Goal: Check status: Check status

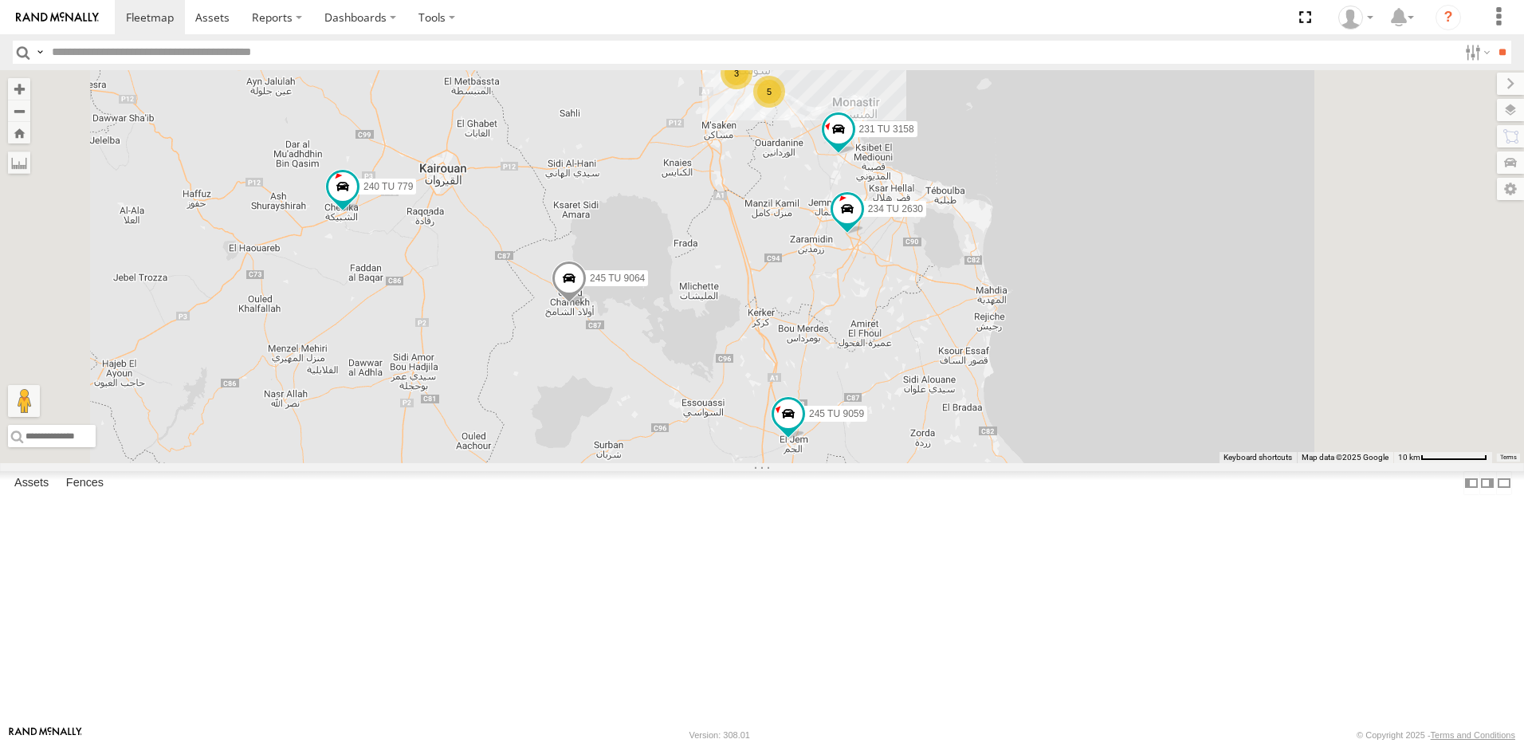
drag, startPoint x: 1034, startPoint y: 357, endPoint x: 988, endPoint y: 363, distance: 46.7
click at [991, 379] on div "245 TU 4334 245 TU 9053 231 TU 3163 245 TU 9061 245 TU 9063 246 TU 8280 241 TU …" at bounding box center [762, 266] width 1524 height 393
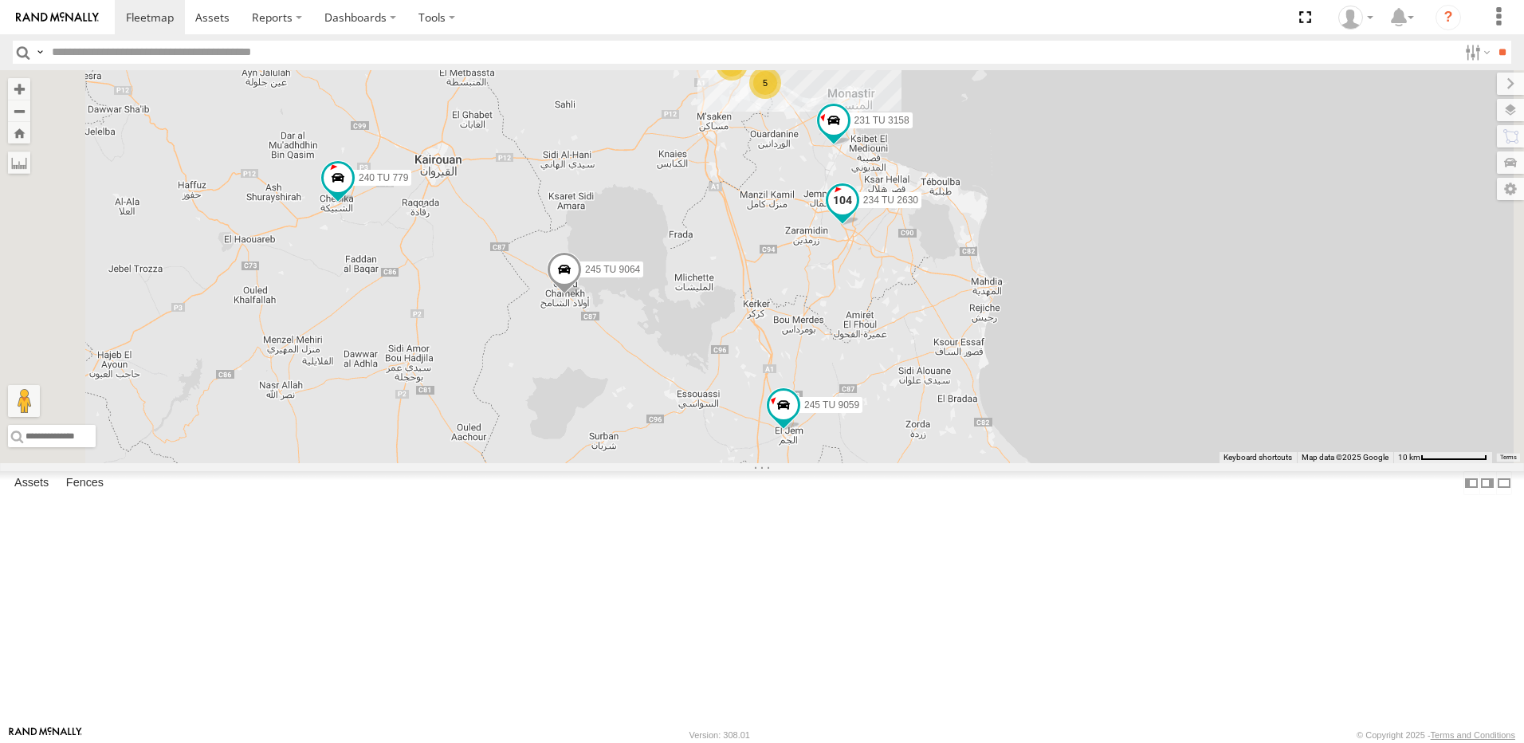
click at [857, 214] on span at bounding box center [842, 200] width 29 height 29
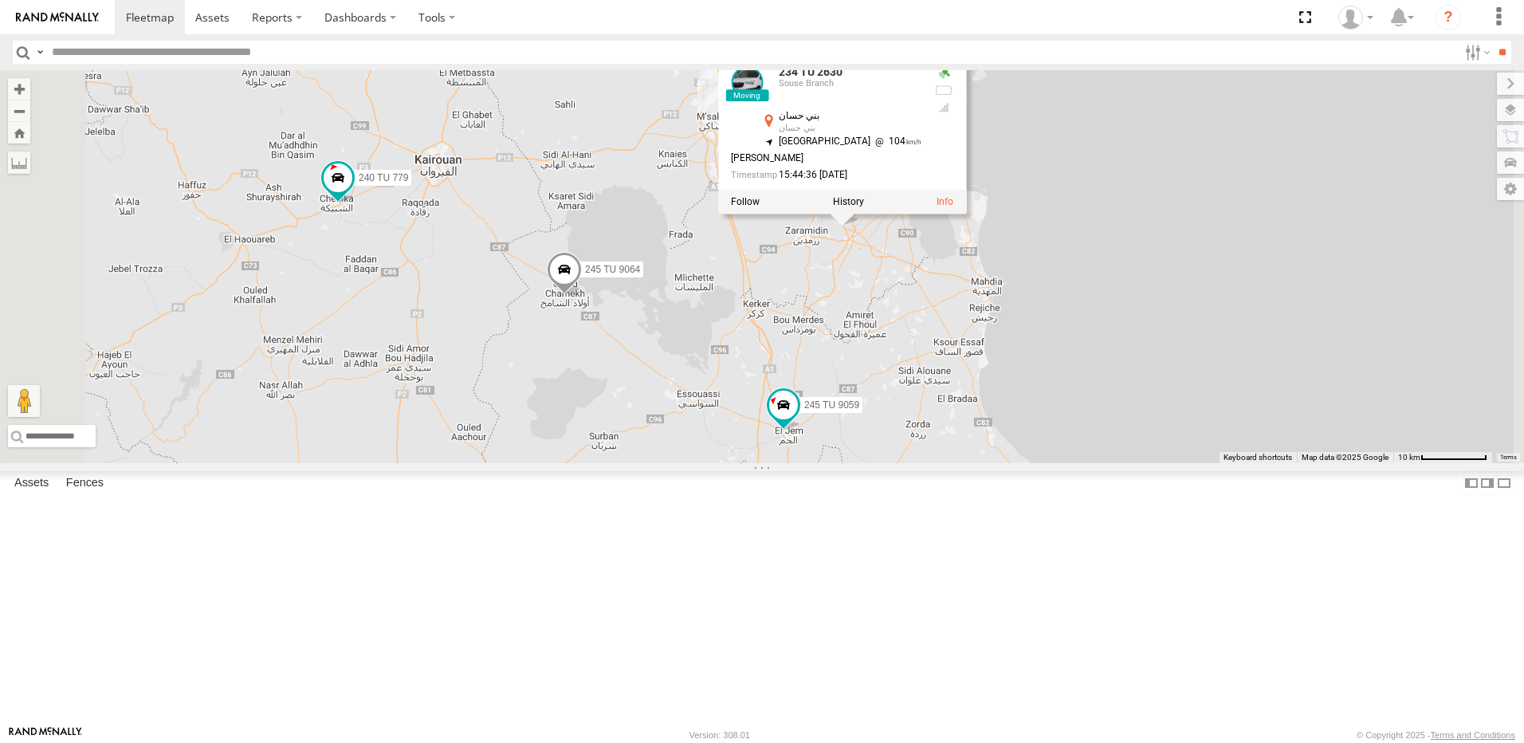
click at [838, 258] on div "245 TU 4334 245 TU 9053 231 TU 3163 245 TU 9061 245 TU 9063 246 TU 8280 241 TU …" at bounding box center [762, 266] width 1524 height 393
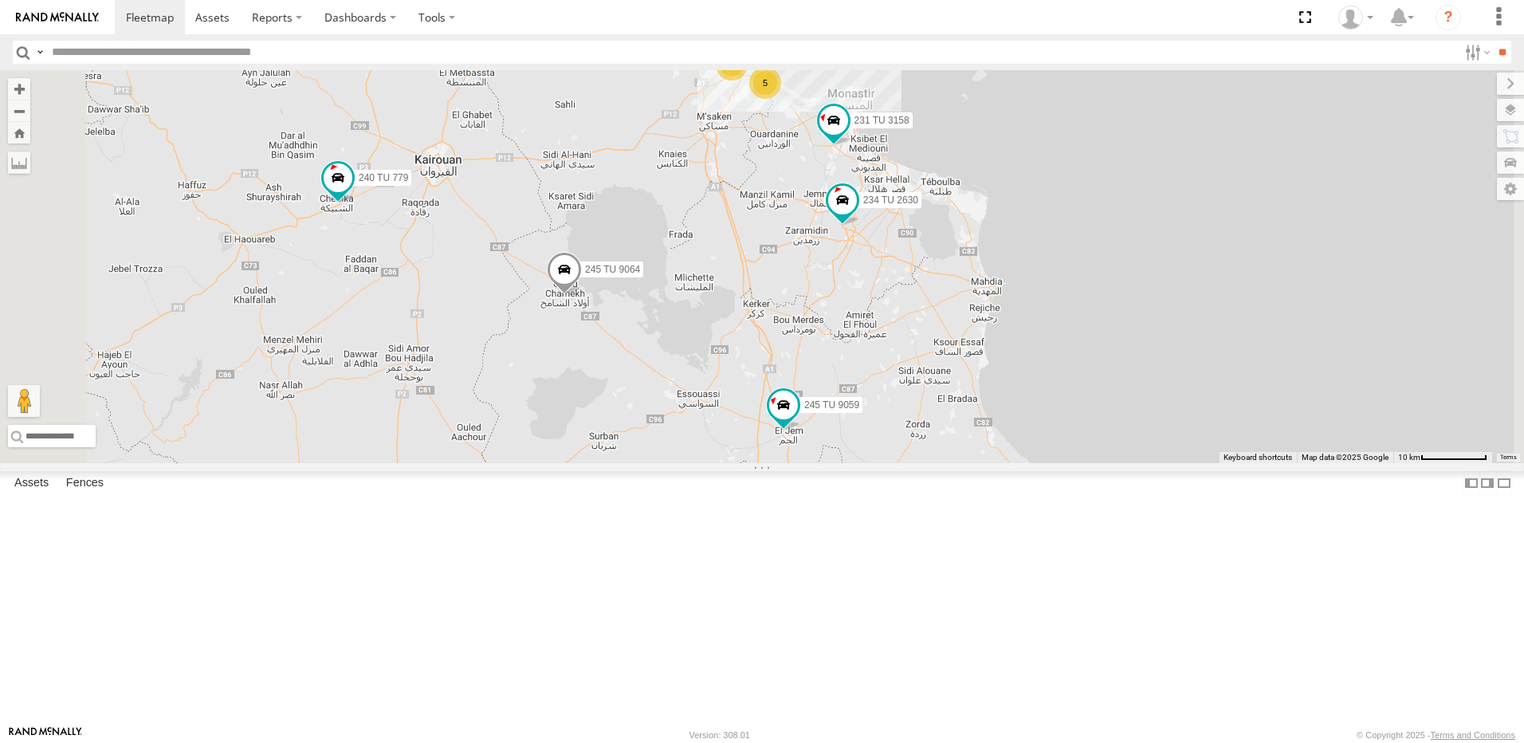
drag, startPoint x: 1214, startPoint y: 492, endPoint x: 1190, endPoint y: 474, distance: 29.6
click at [1212, 463] on div "245 TU 4334 245 TU 9053 231 TU 3163 245 TU 9061 245 TU 9063 246 TU 8280 241 TU …" at bounding box center [762, 266] width 1524 height 393
drag, startPoint x: 1135, startPoint y: 586, endPoint x: 1120, endPoint y: 575, distance: 18.2
click at [1118, 463] on div "245 TU 4334 245 TU 9053 231 TU 3163 245 TU 9061 245 TU 9063 246 TU 8280 241 TU …" at bounding box center [762, 266] width 1524 height 393
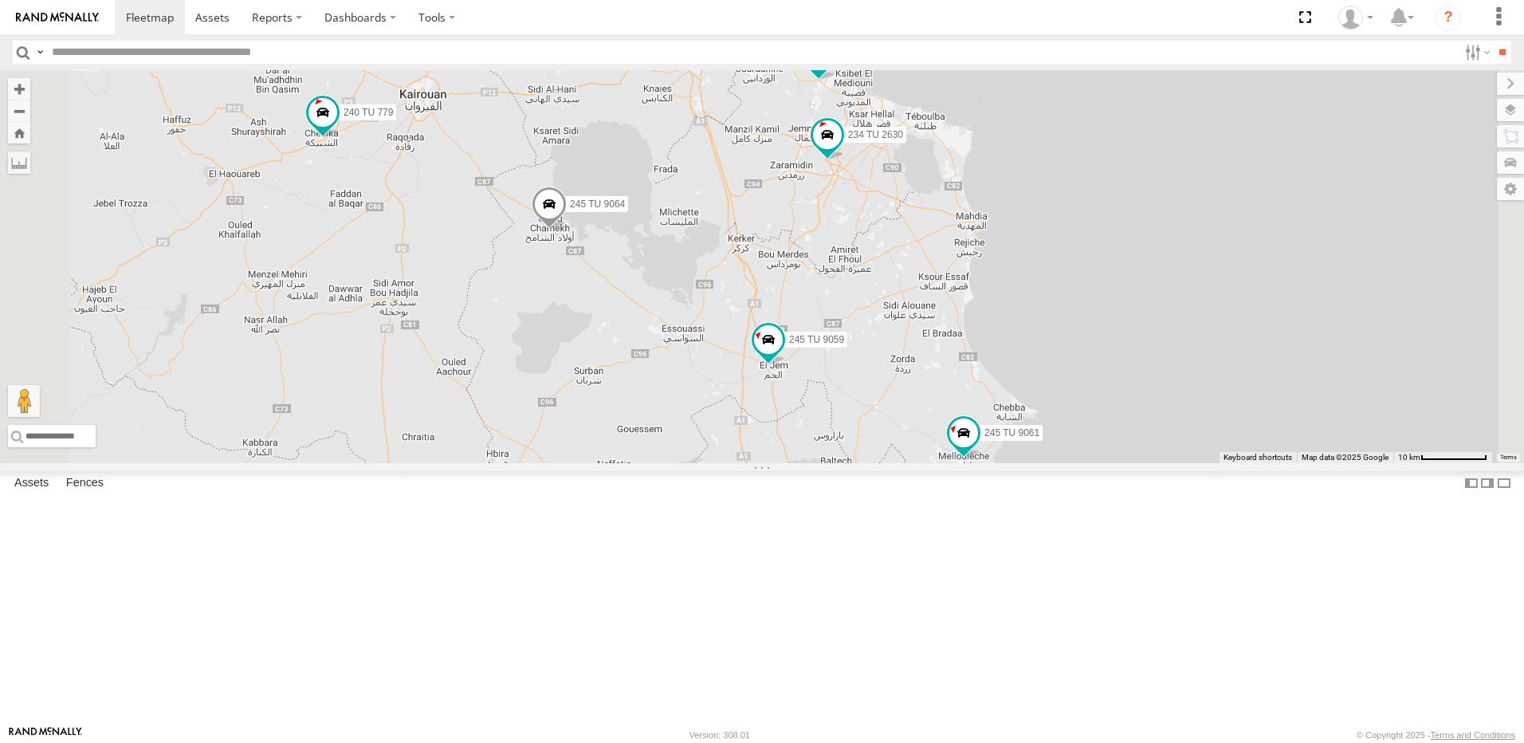
drag, startPoint x: 1121, startPoint y: 500, endPoint x: 1108, endPoint y: 481, distance: 24.1
click at [1108, 463] on div "245 TU 4334 245 TU 9053 231 TU 3163 245 TU 9061 245 TU 9063 246 TU 8280 241 TU …" at bounding box center [762, 266] width 1524 height 393
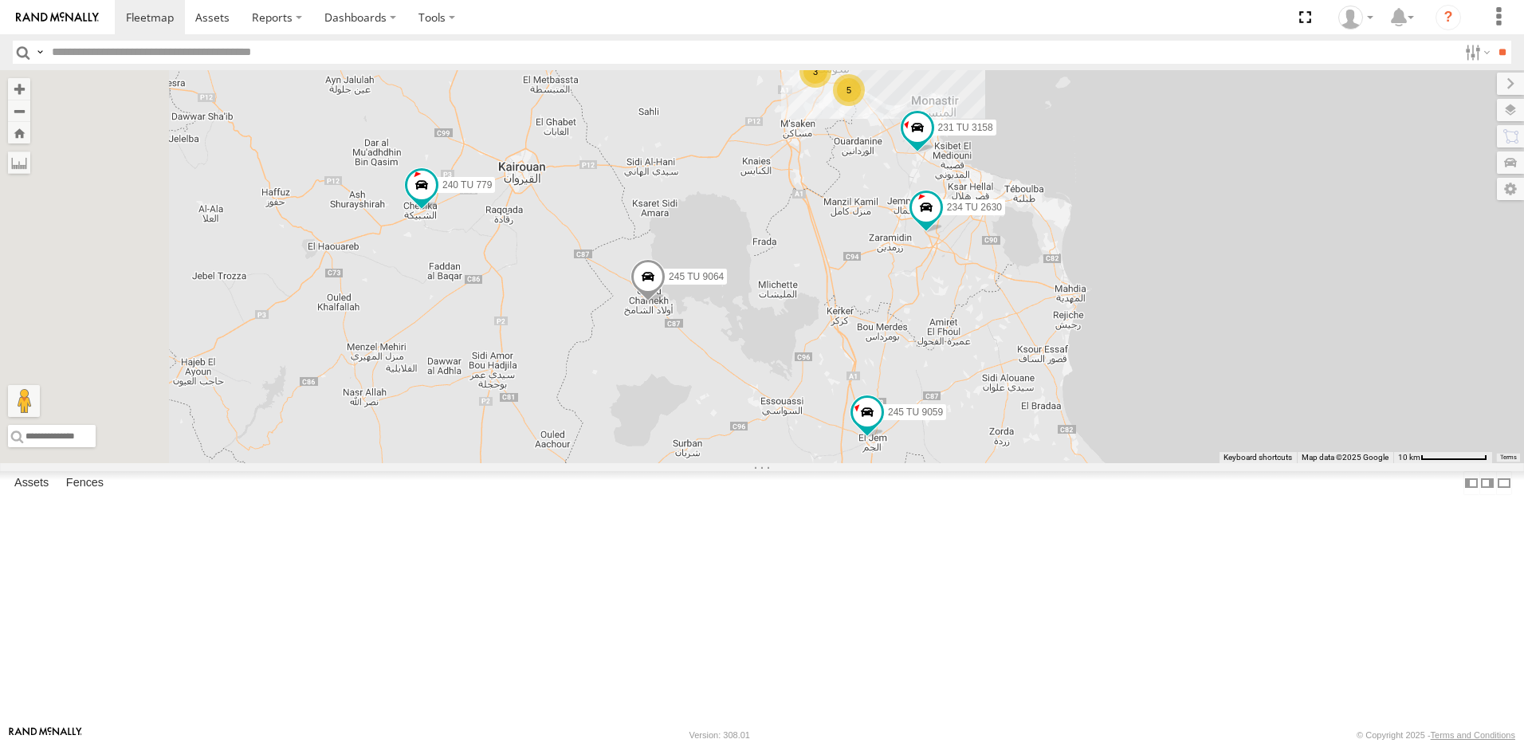
drag, startPoint x: 599, startPoint y: 364, endPoint x: 700, endPoint y: 442, distance: 127.2
click at [700, 442] on div "245 TU 4334 245 TU 9053 231 TU 3163 245 TU 9061 245 TU 9063 246 TU 8280 241 TU …" at bounding box center [762, 266] width 1524 height 393
click at [665, 301] on span at bounding box center [647, 279] width 35 height 43
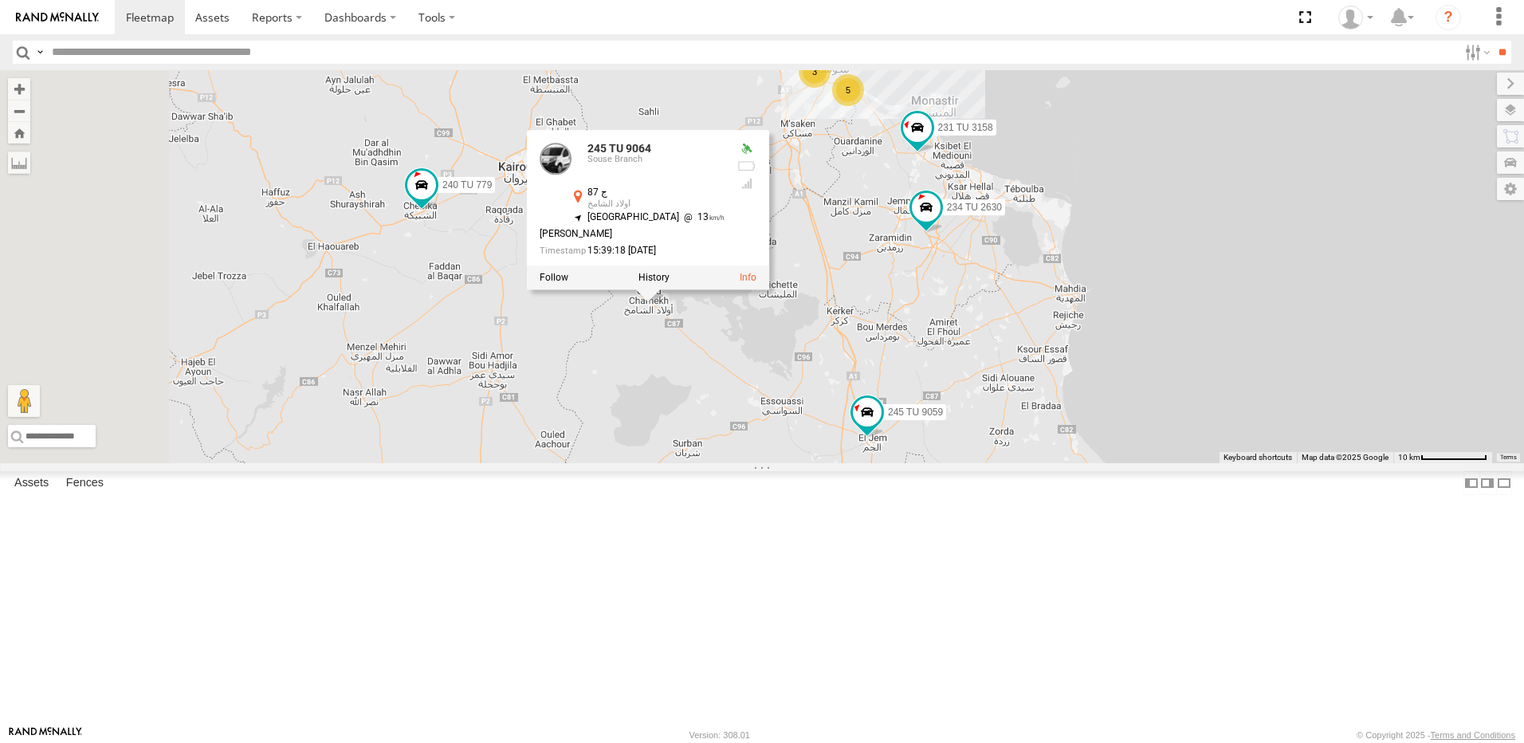
click at [850, 463] on div "245 TU 4334 245 TU 9053 231 TU 3163 245 TU 9061 245 TU 9063 246 TU 8280 241 TU …" at bounding box center [762, 266] width 1524 height 393
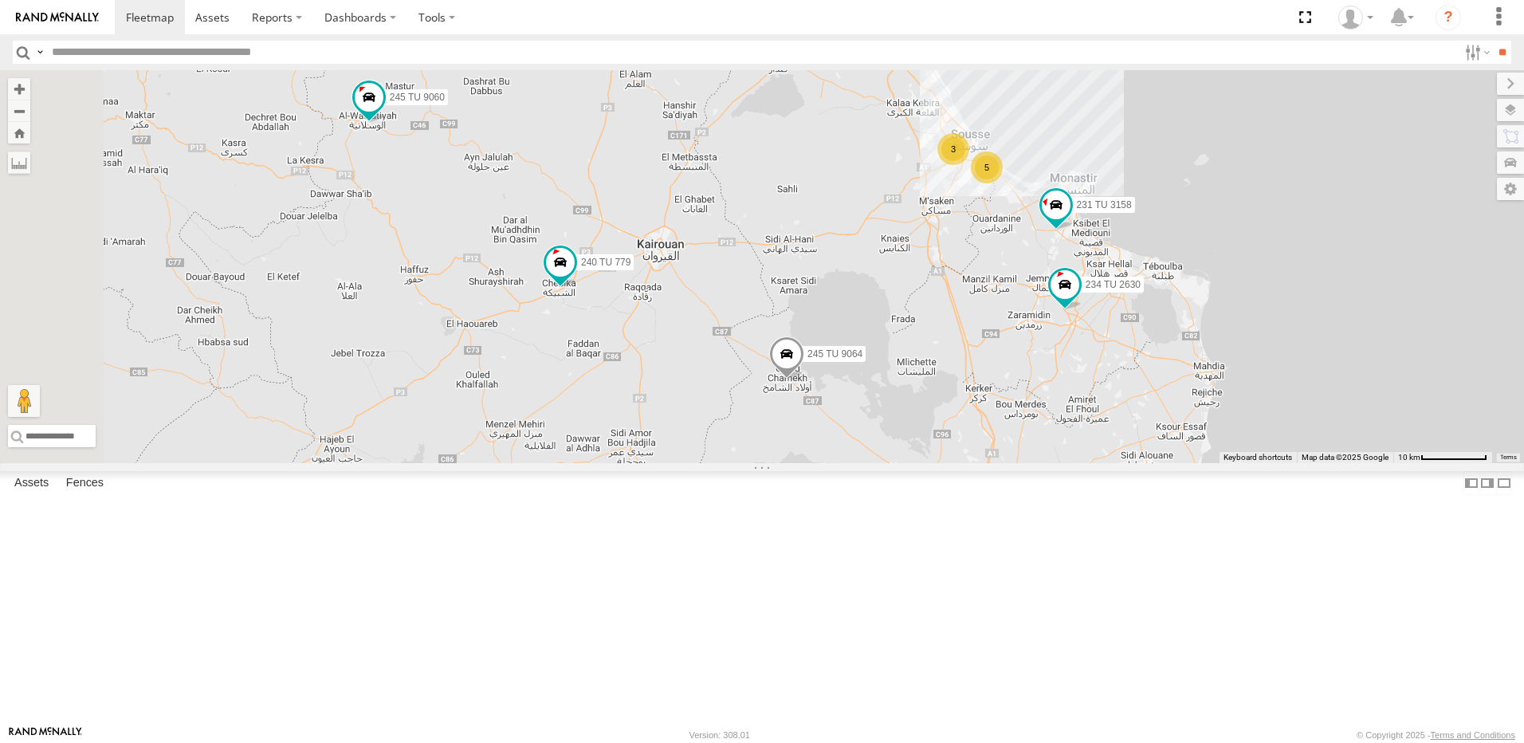
drag, startPoint x: 665, startPoint y: 501, endPoint x: 767, endPoint y: 558, distance: 117.3
click at [767, 463] on div "245 TU 4334 245 TU 9053 231 TU 3163 245 TU 9061 245 TU 9063 246 TU 8280 241 TU …" at bounding box center [762, 266] width 1524 height 393
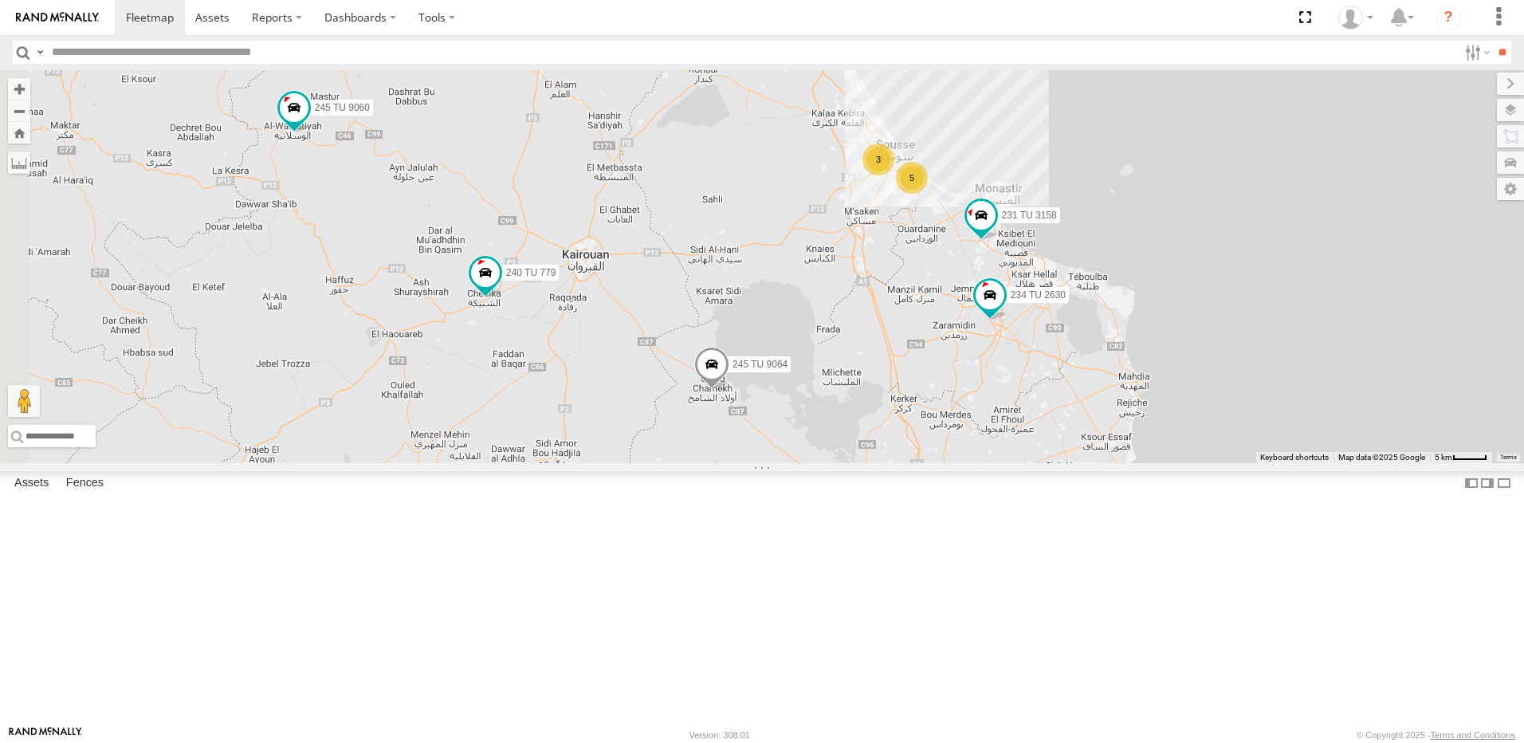
drag, startPoint x: 864, startPoint y: 408, endPoint x: 831, endPoint y: 412, distance: 32.9
click at [830, 412] on div "245 TU 4334 245 TU 9053 231 TU 3163 245 TU 9061 245 TU 9063 246 TU 8280 241 TU …" at bounding box center [762, 266] width 1524 height 393
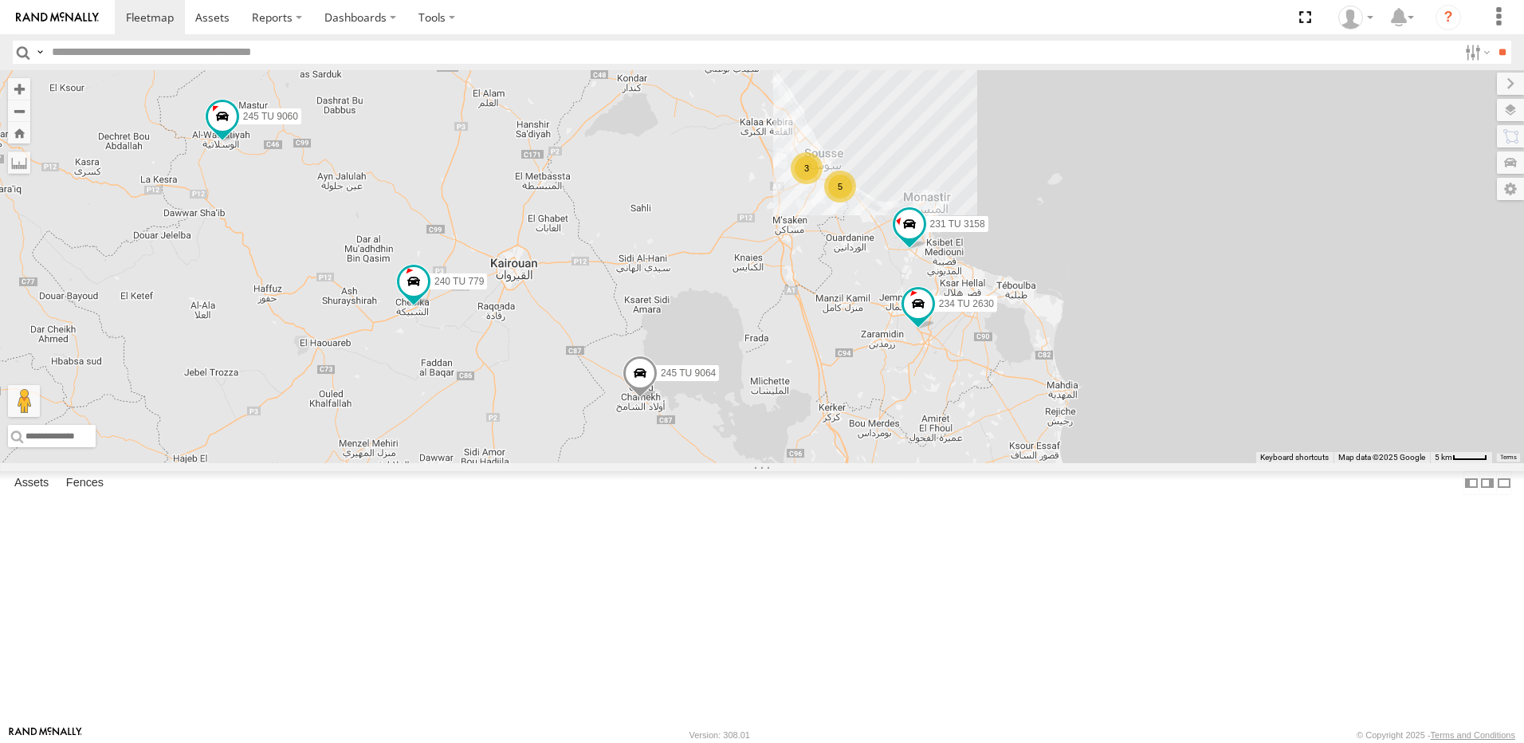
click at [856, 202] on div "5" at bounding box center [840, 187] width 32 height 32
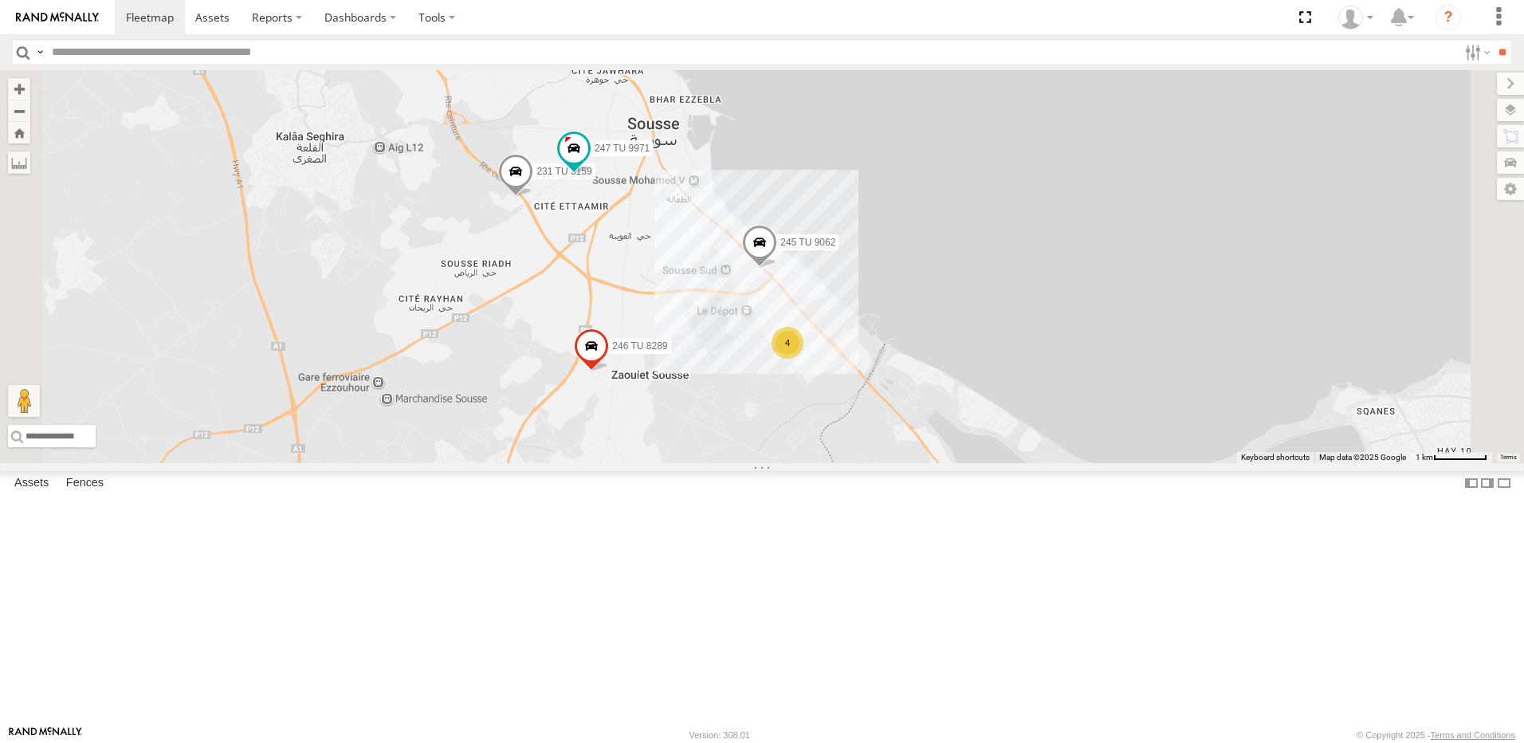
click at [777, 268] on span at bounding box center [759, 246] width 35 height 43
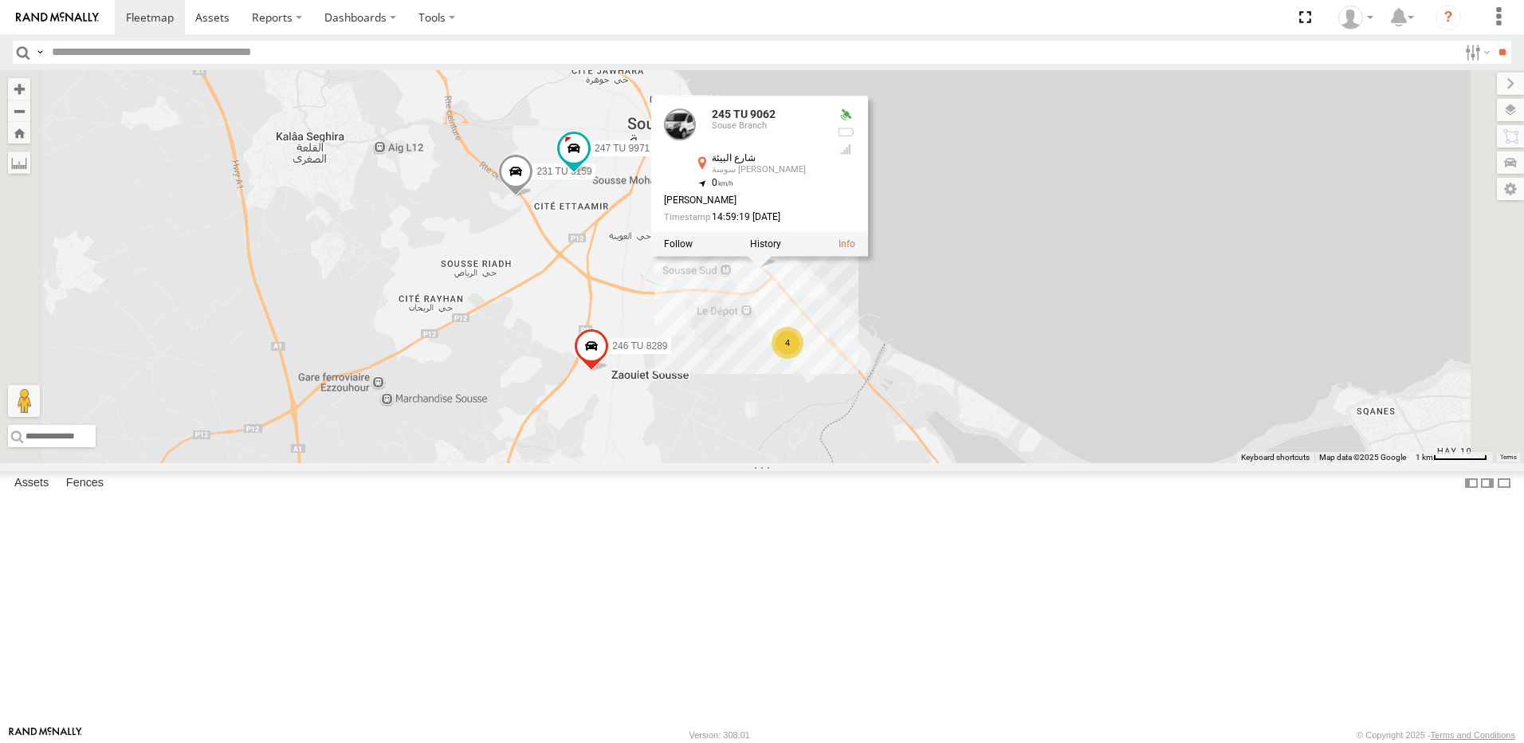
click at [924, 462] on div "245 TU 4334 245 TU 9053 231 TU 3163 245 TU 9061 245 TU 9063 246 TU 8280 241 TU …" at bounding box center [762, 266] width 1524 height 393
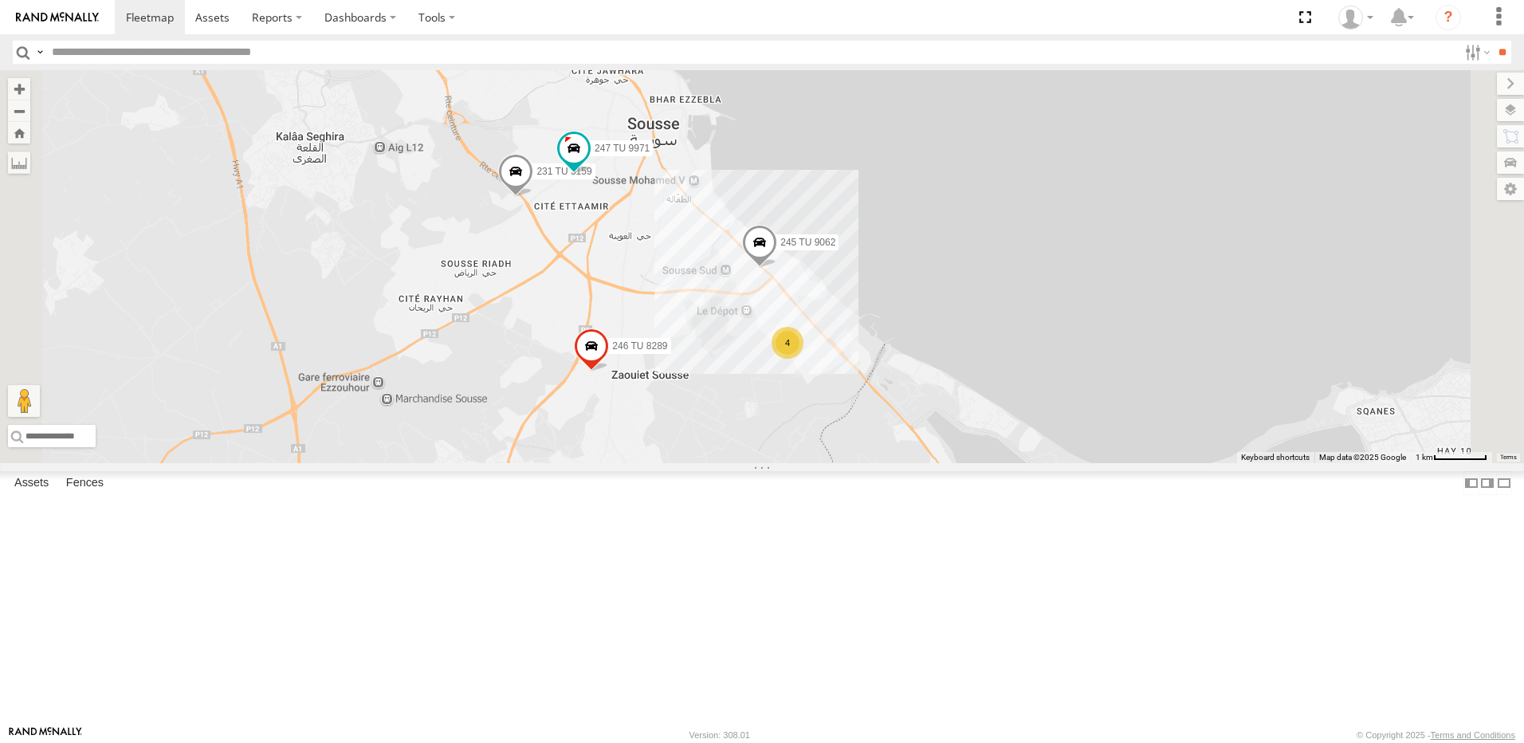
click at [803, 359] on div "4" at bounding box center [787, 343] width 32 height 32
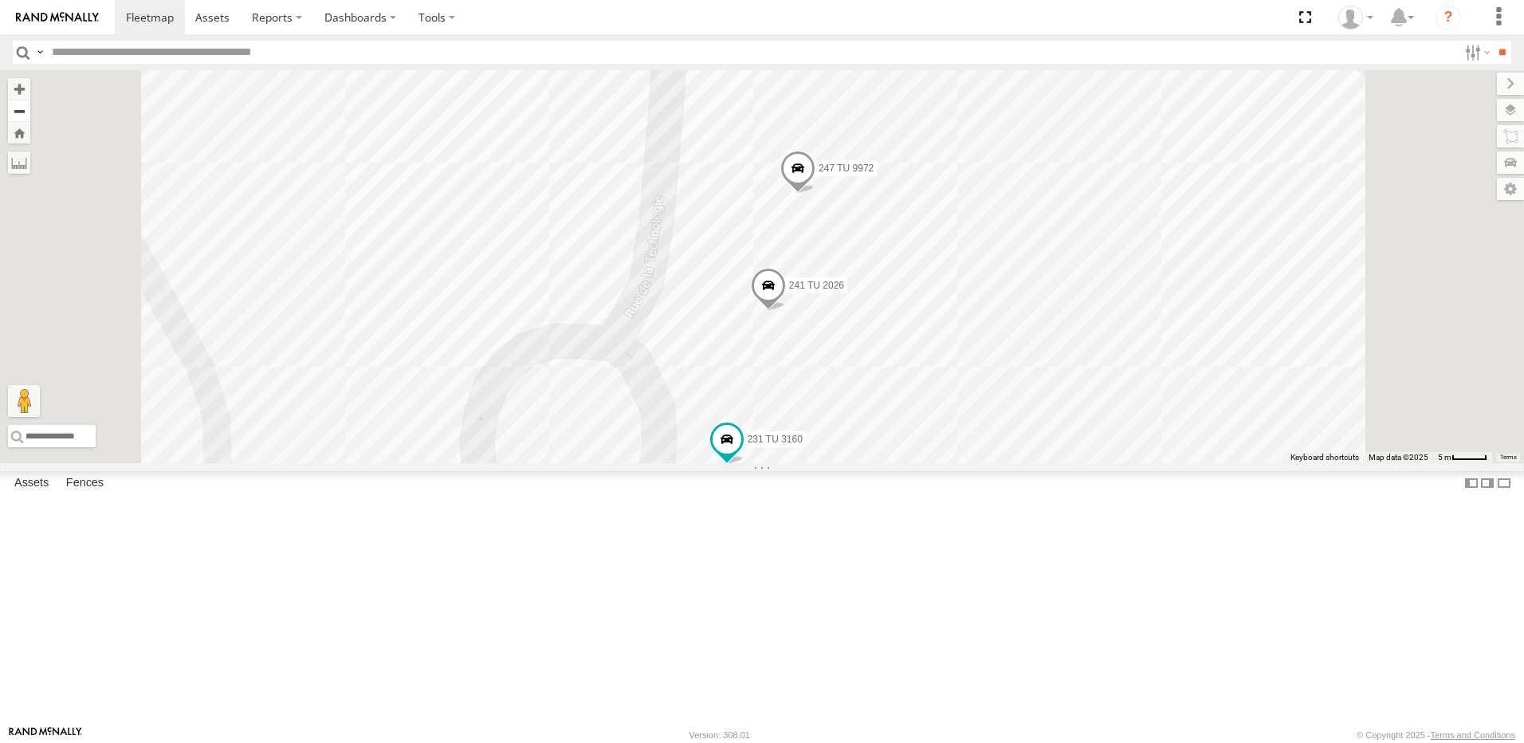
click at [30, 111] on button "Zoom out" at bounding box center [19, 111] width 22 height 22
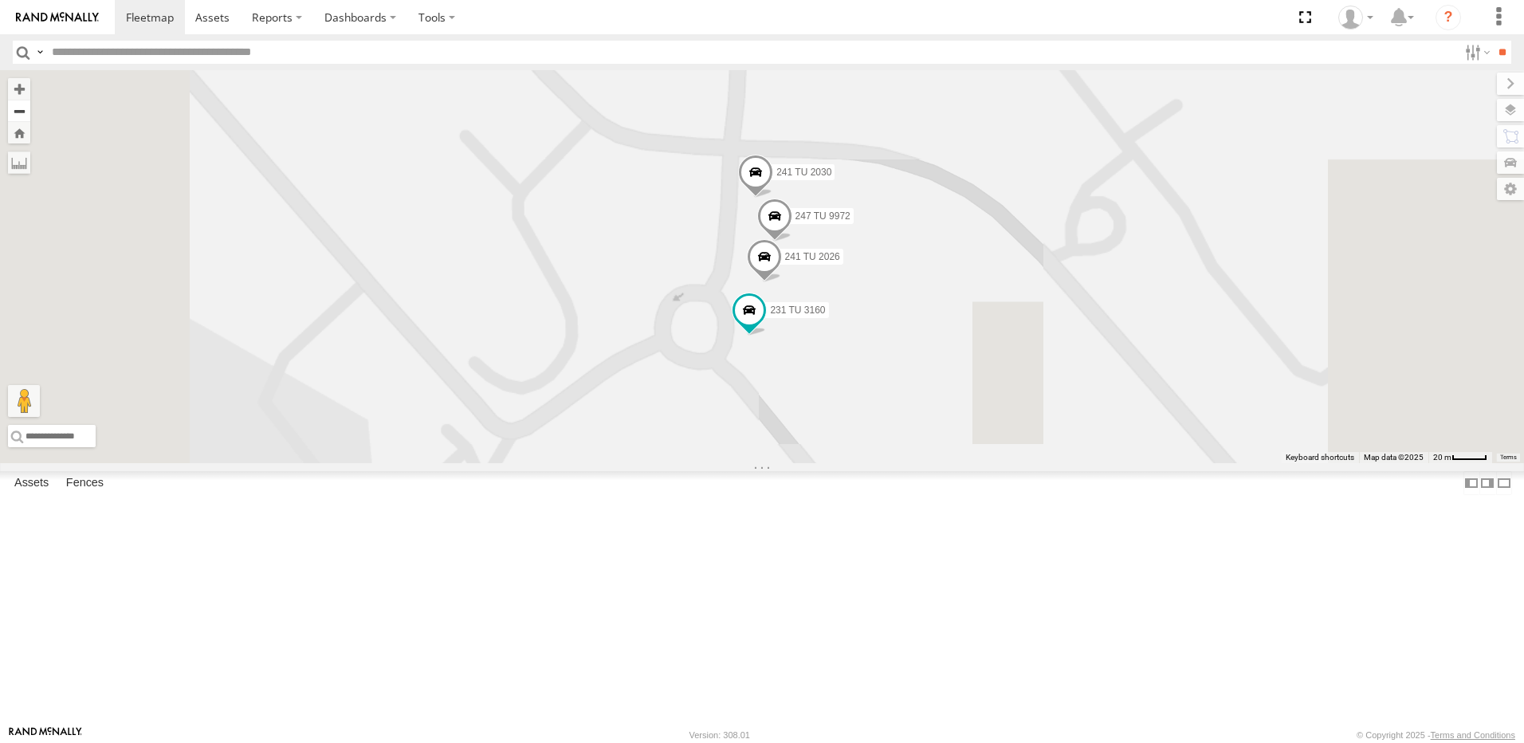
click at [30, 112] on button "Zoom out" at bounding box center [19, 111] width 22 height 22
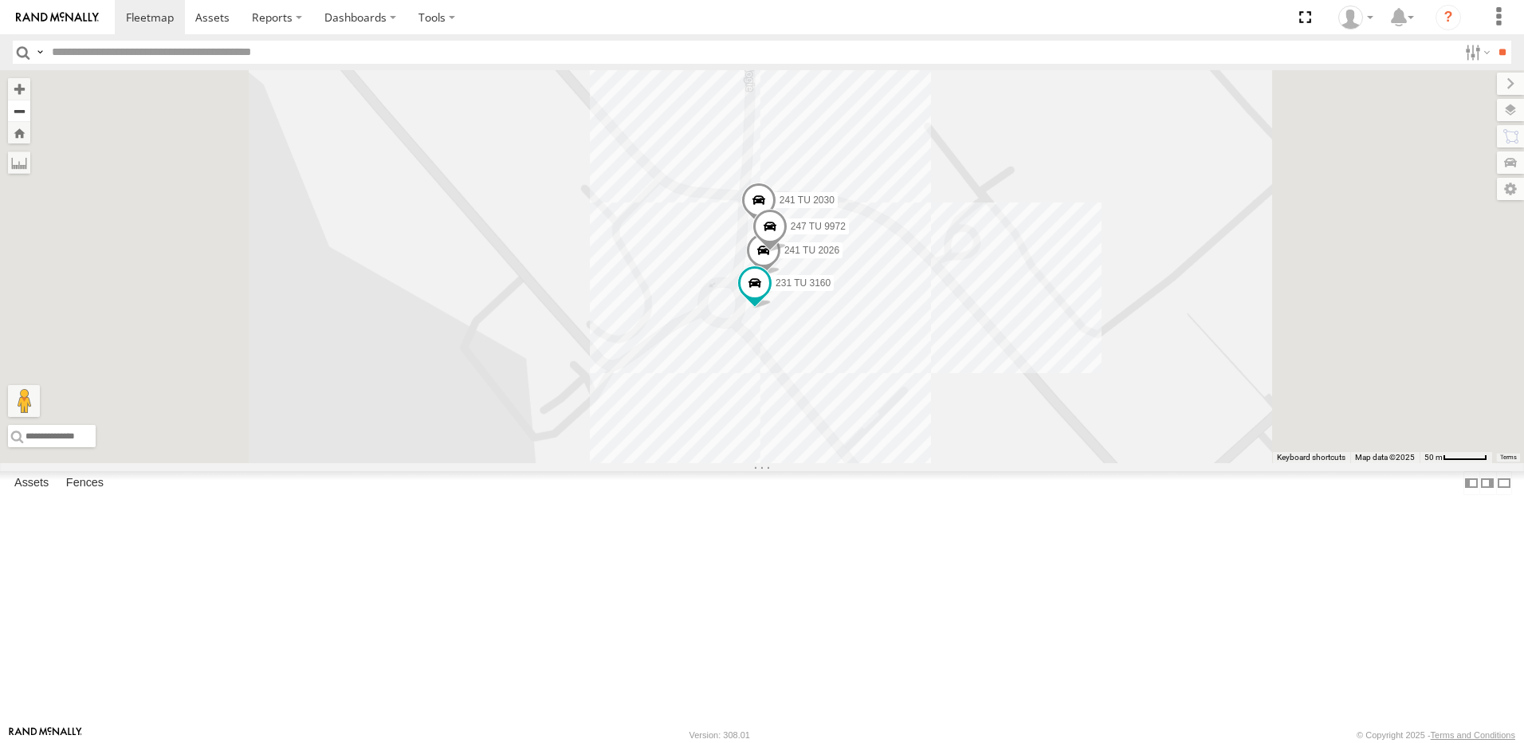
click at [30, 112] on button "Zoom out" at bounding box center [19, 111] width 22 height 22
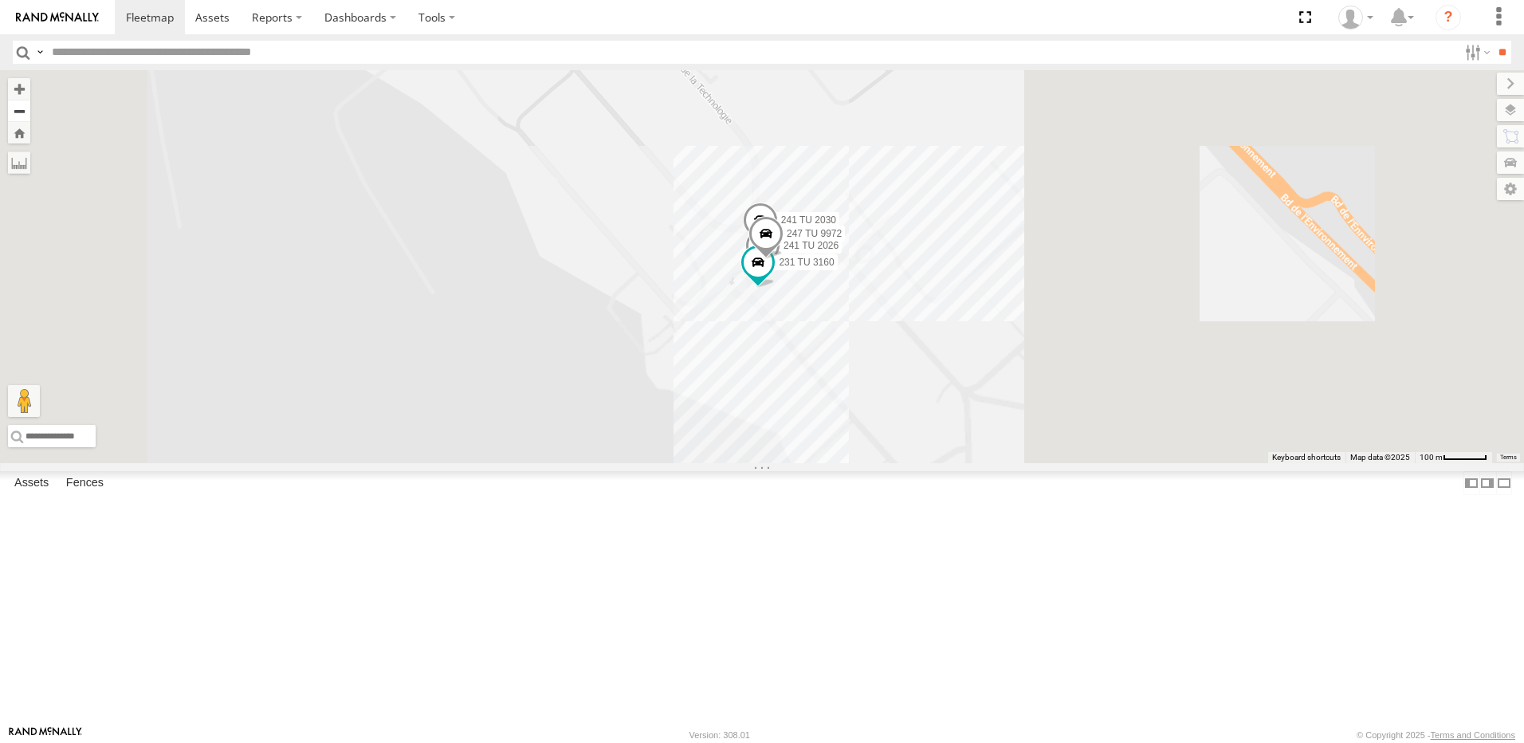
click at [30, 112] on button "Zoom out" at bounding box center [19, 111] width 22 height 22
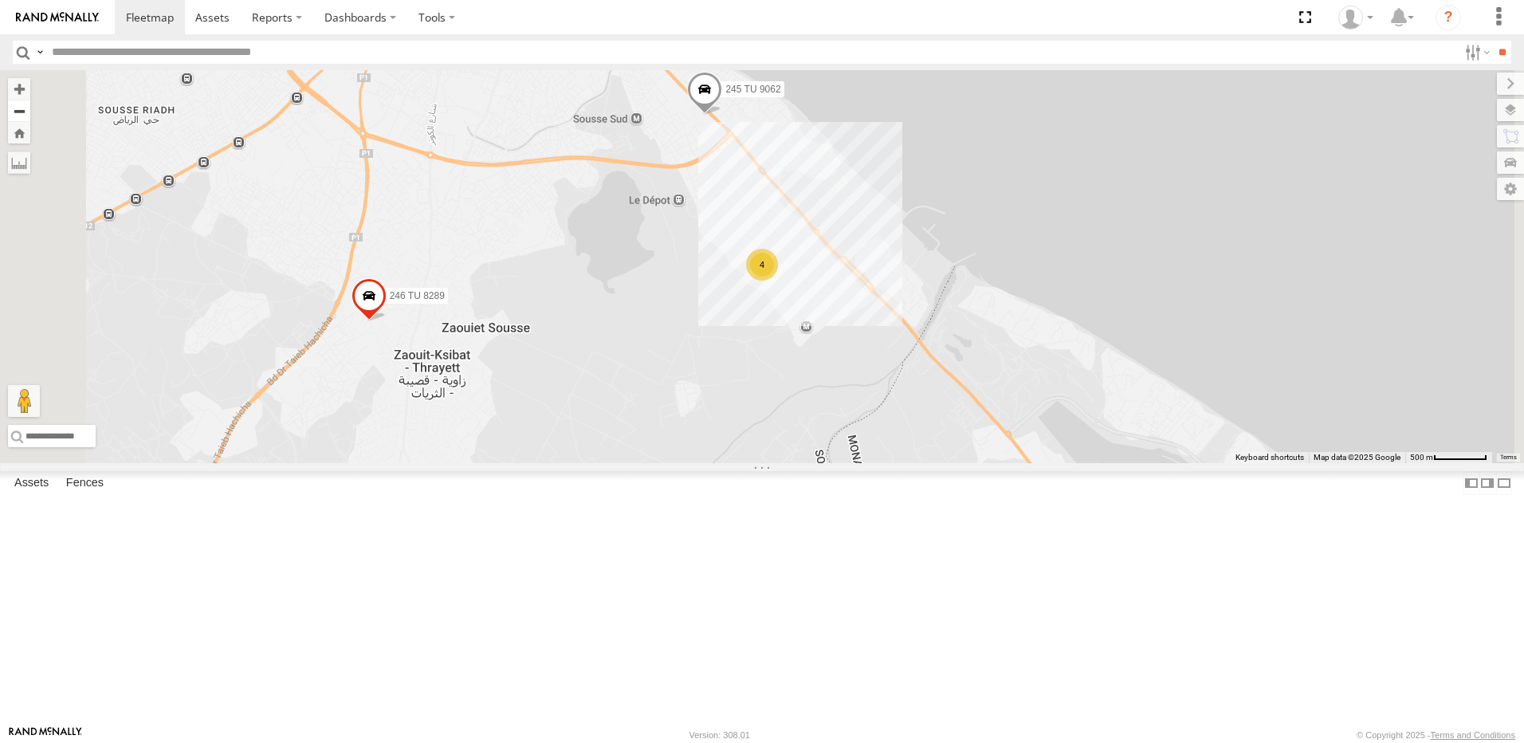
click at [30, 106] on button "Zoom out" at bounding box center [19, 111] width 22 height 22
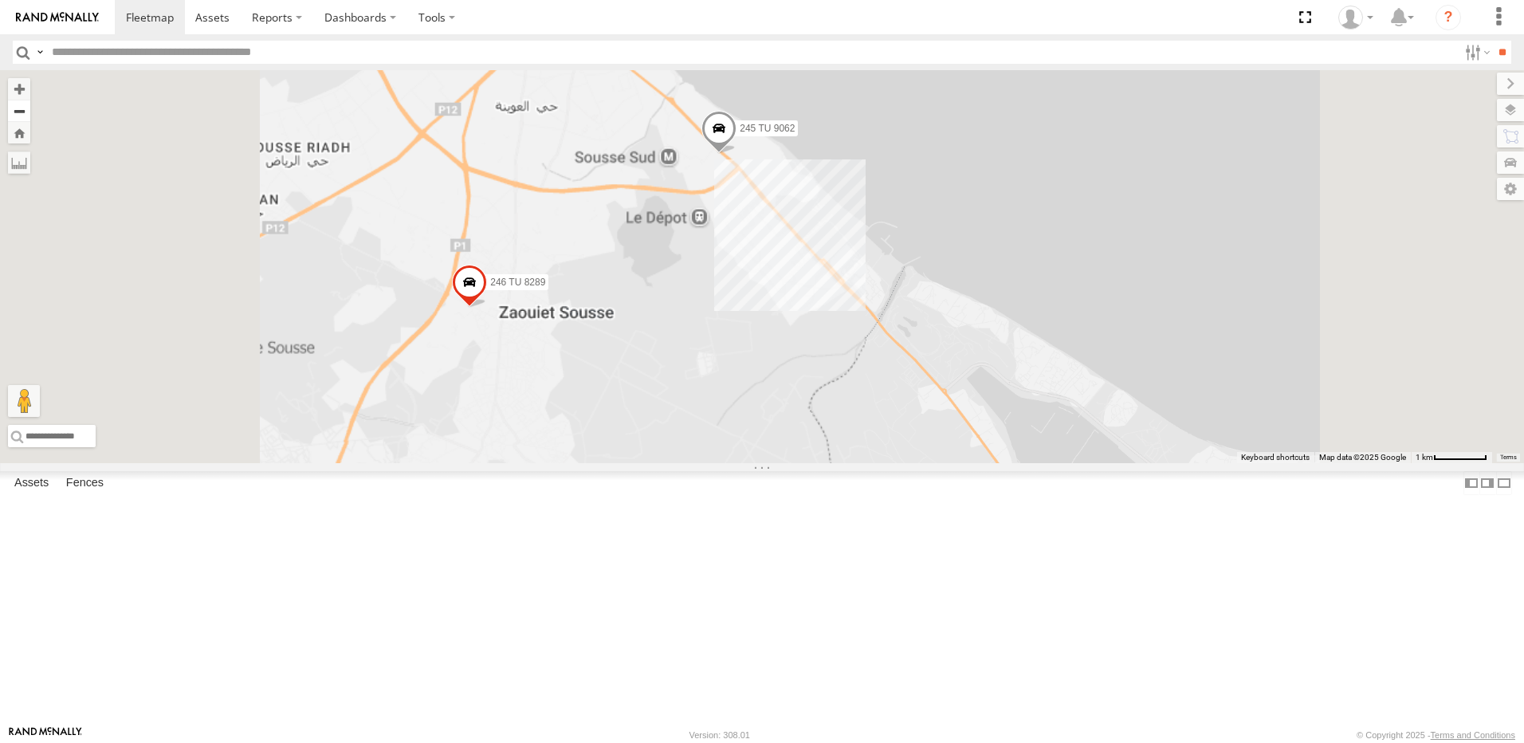
click at [30, 106] on button "Zoom out" at bounding box center [19, 111] width 22 height 22
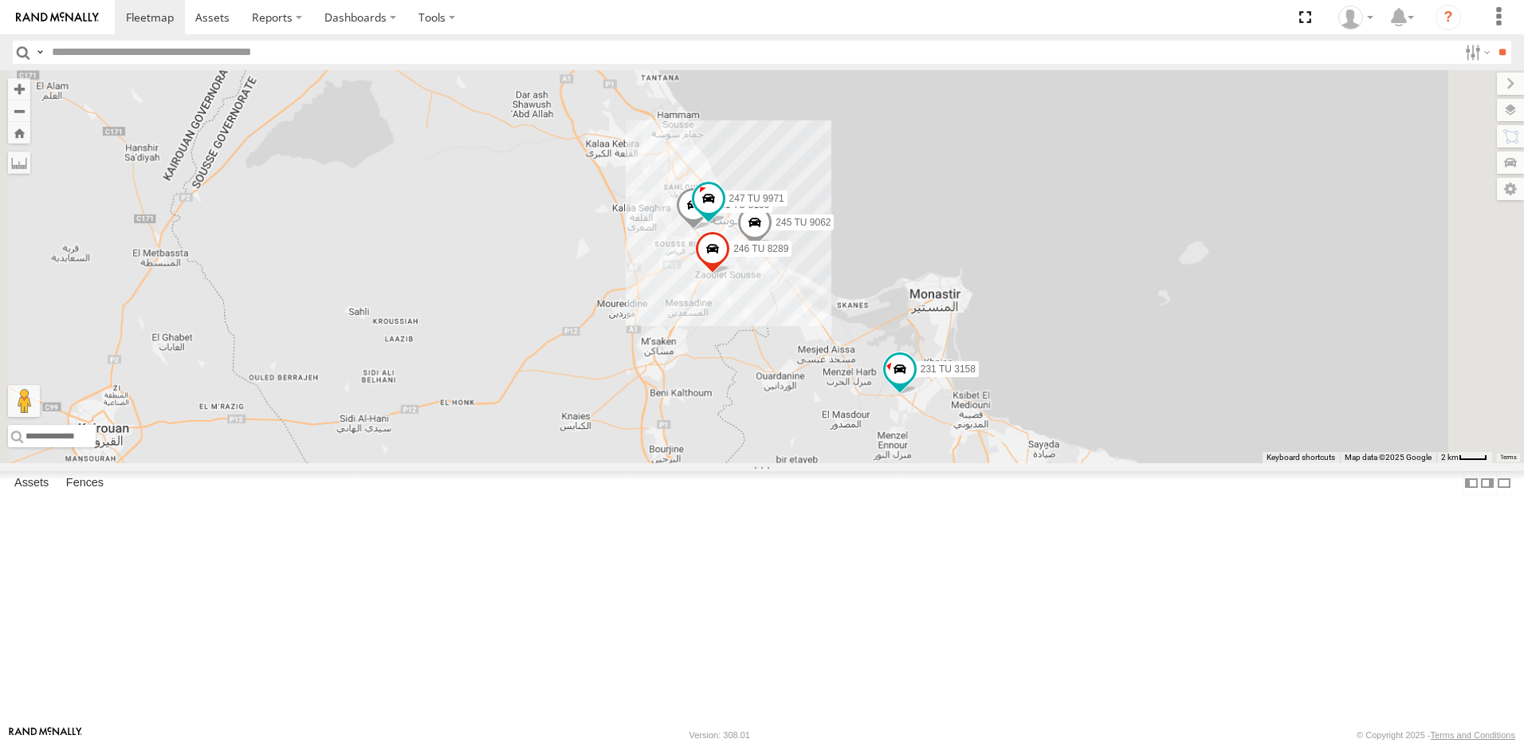
drag, startPoint x: 960, startPoint y: 474, endPoint x: 873, endPoint y: 406, distance: 110.6
click at [873, 406] on div "245 TU 4334 245 TU 9053 231 TU 3163 245 TU 9061 245 TU 9063 246 TU 8280 241 TU …" at bounding box center [762, 266] width 1524 height 393
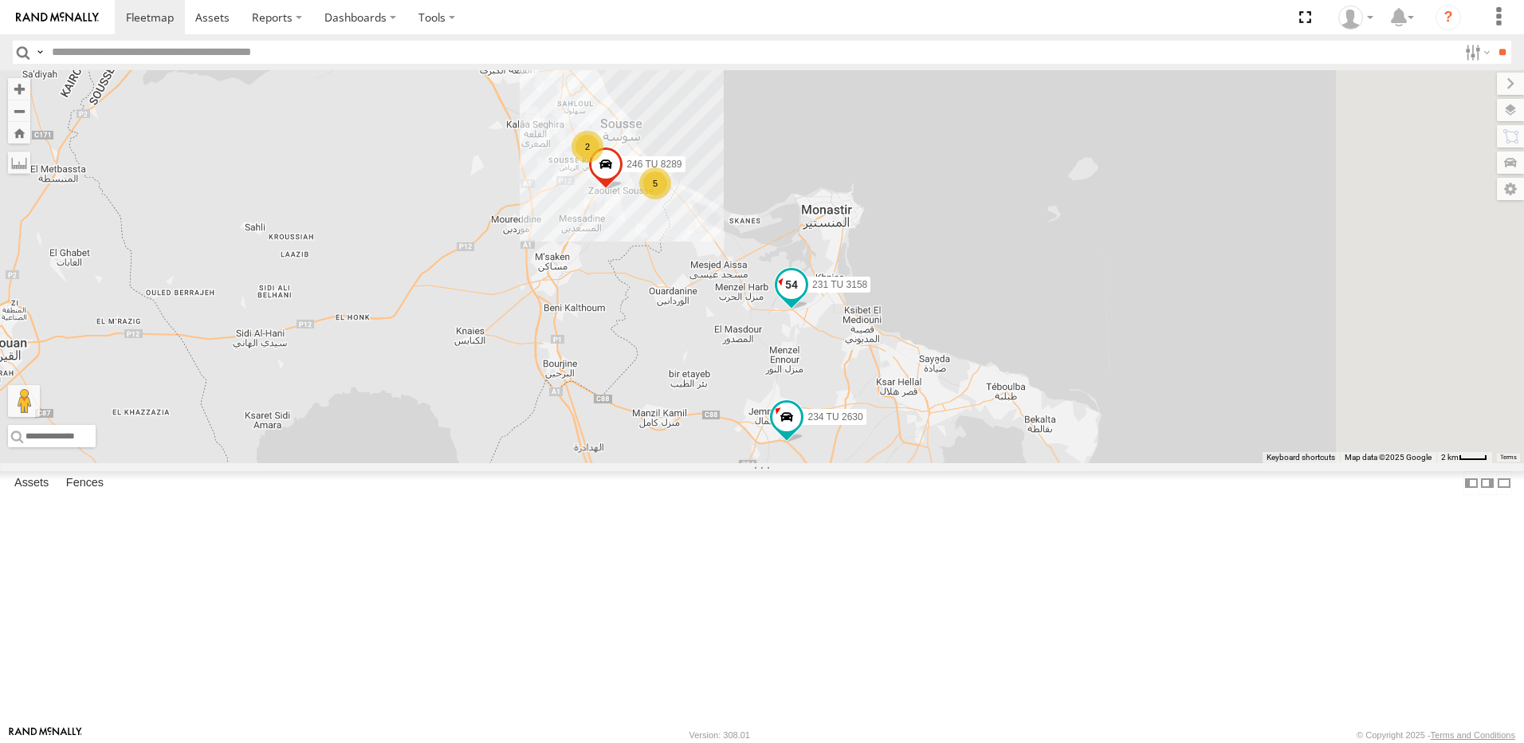
click at [809, 309] on span at bounding box center [791, 287] width 35 height 43
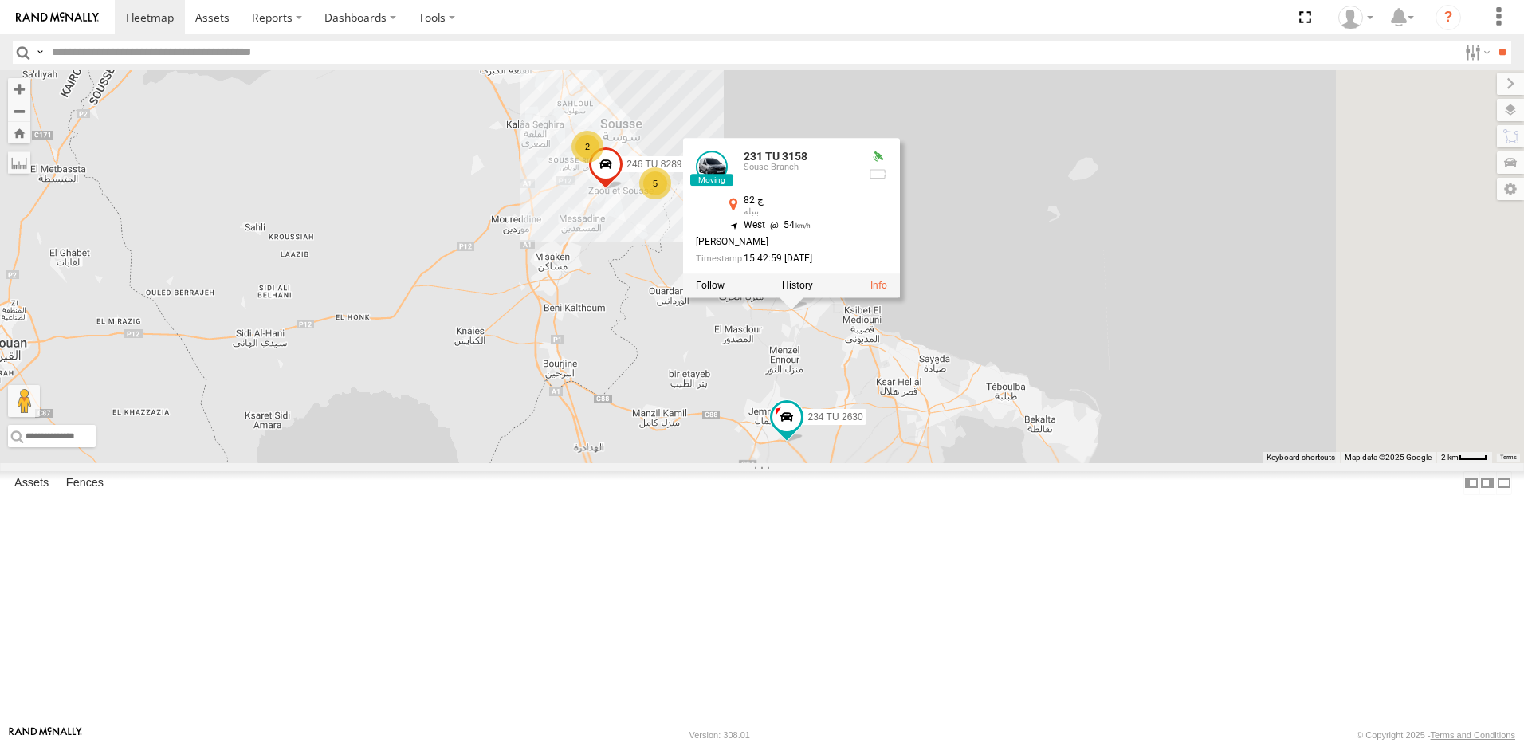
click at [822, 379] on div "245 TU 4334 245 TU 9053 231 TU 3163 245 TU 9061 245 TU 9063 246 TU 8280 241 TU …" at bounding box center [762, 266] width 1524 height 393
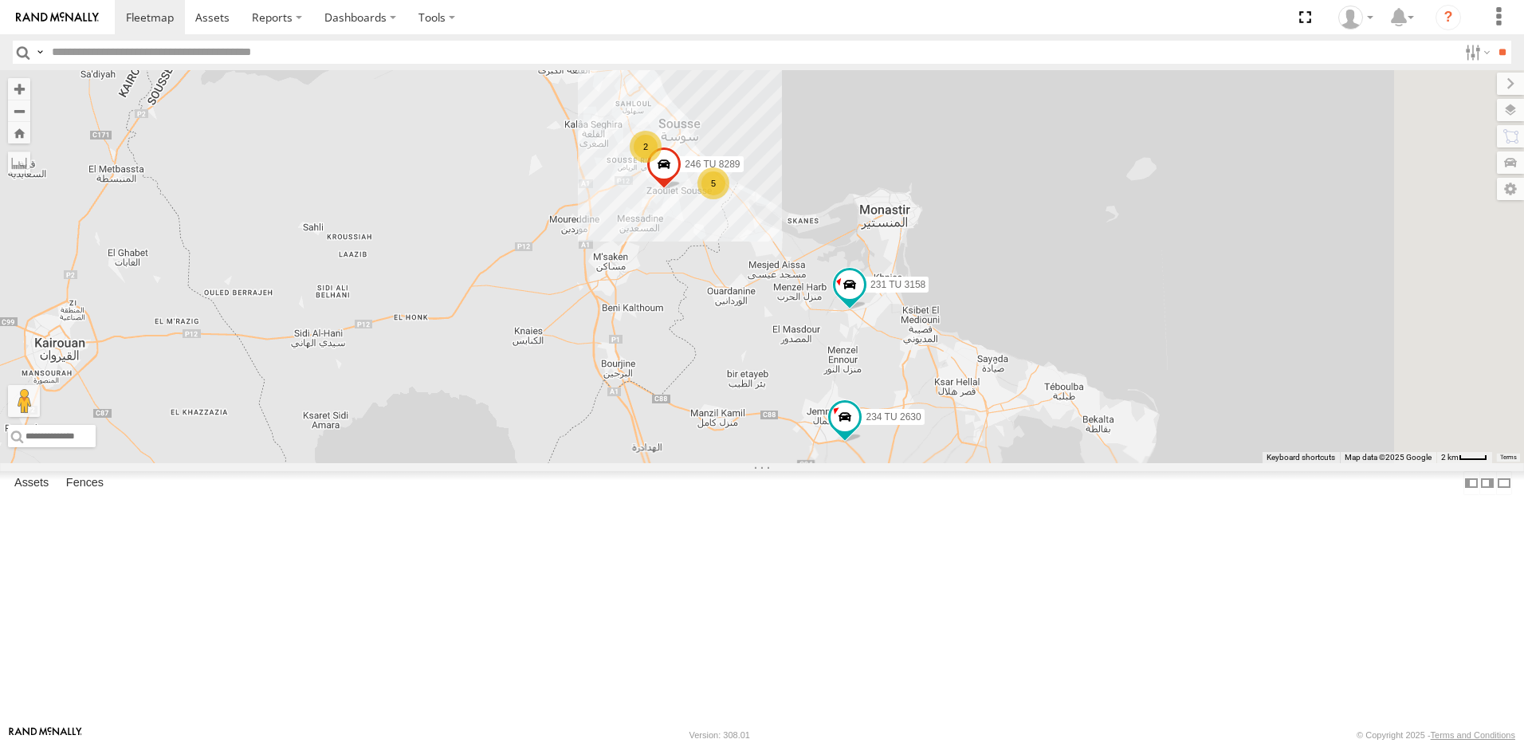
drag, startPoint x: 676, startPoint y: 463, endPoint x: 979, endPoint y: 463, distance: 302.8
click at [979, 463] on div "245 TU 4334 245 TU 9053 231 TU 3163 245 TU 9061 245 TU 9063 246 TU 8280 241 TU …" at bounding box center [762, 266] width 1524 height 393
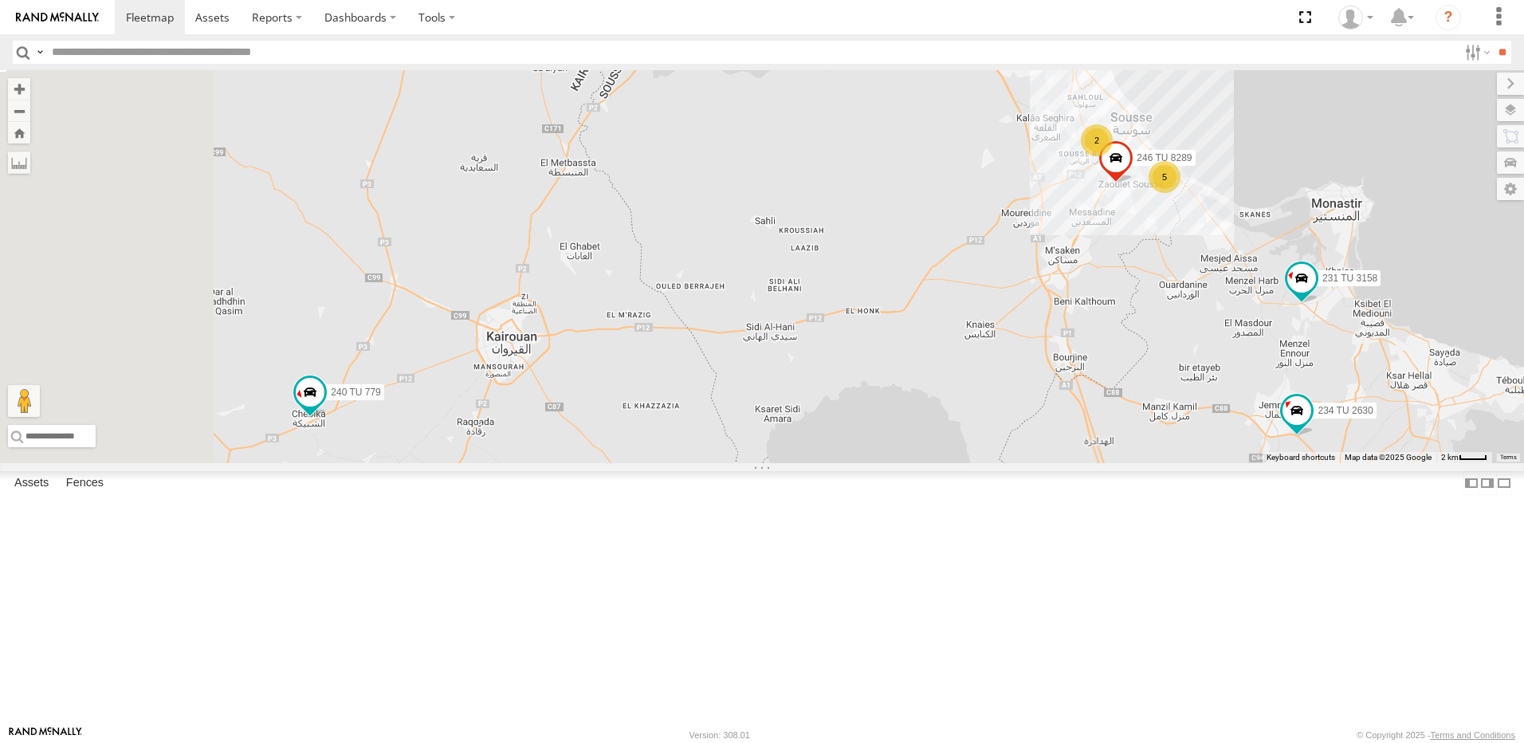
drag, startPoint x: 700, startPoint y: 490, endPoint x: 788, endPoint y: 486, distance: 88.5
click at [784, 463] on div "245 TU 4334 245 TU 9053 231 TU 3163 245 TU 9061 245 TU 9063 246 TU 8280 241 TU …" at bounding box center [762, 266] width 1524 height 393
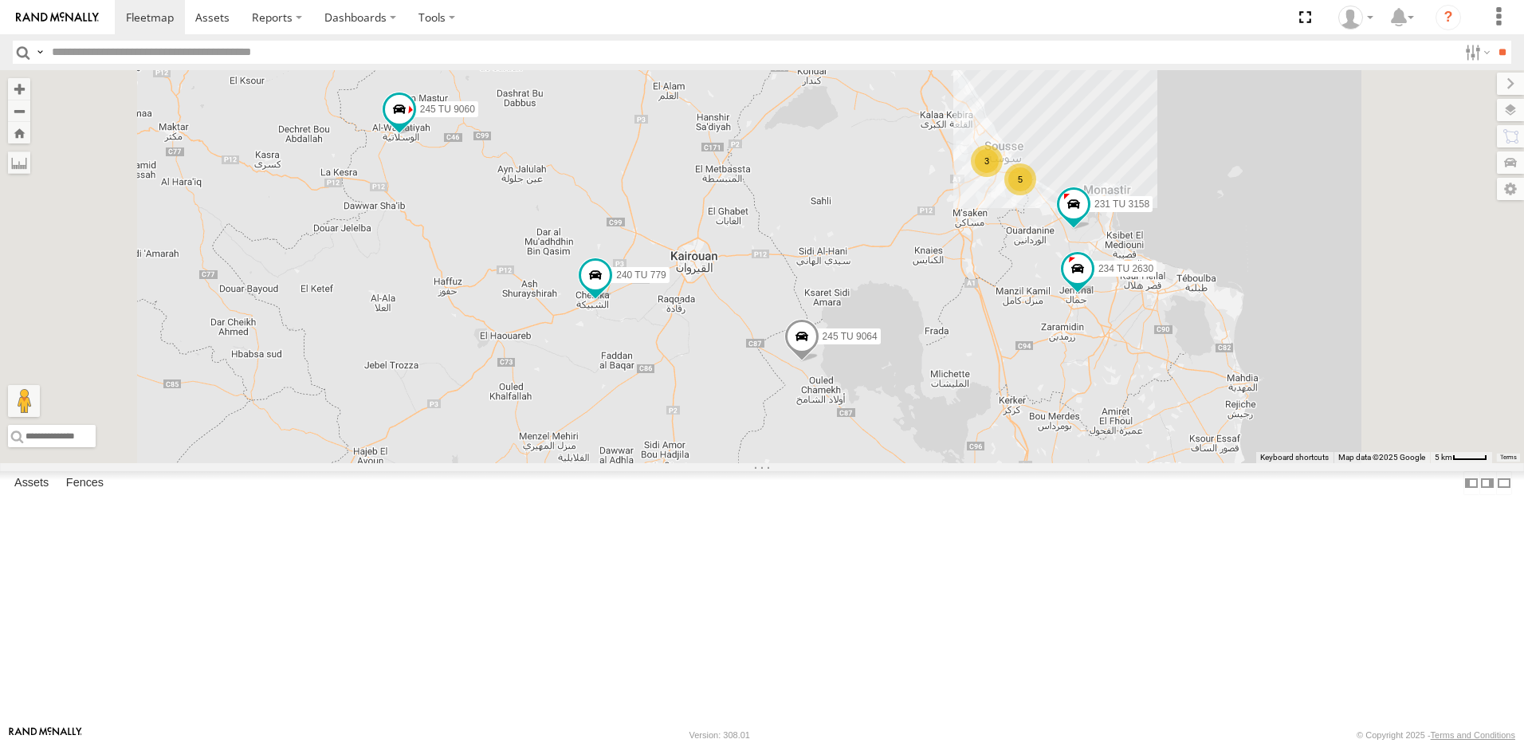
drag, startPoint x: 958, startPoint y: 589, endPoint x: 925, endPoint y: 500, distance: 95.0
click at [925, 463] on div "240 TU 779 245 TU 9064 5 3 234 TU 2630 245 TU 9060 231 TU 3158 245 TU 9059" at bounding box center [762, 266] width 1524 height 393
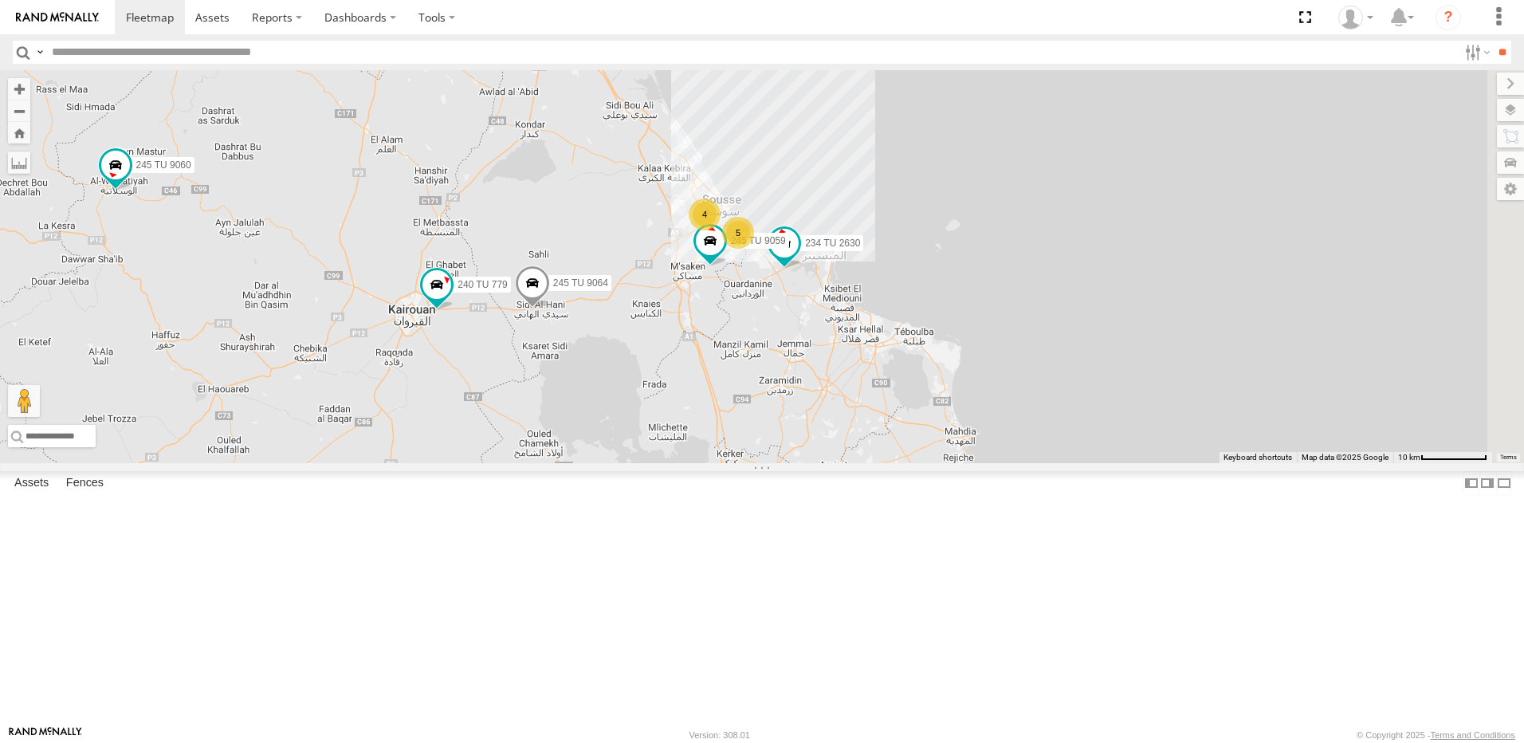
drag, startPoint x: 1375, startPoint y: 367, endPoint x: 1132, endPoint y: 498, distance: 276.3
click at [1132, 463] on div "234 TU 2630 245 TU 9061 245 TU 9060 240 TU 779 245 TU 9064 245 TU 9059 5 4" at bounding box center [762, 266] width 1524 height 393
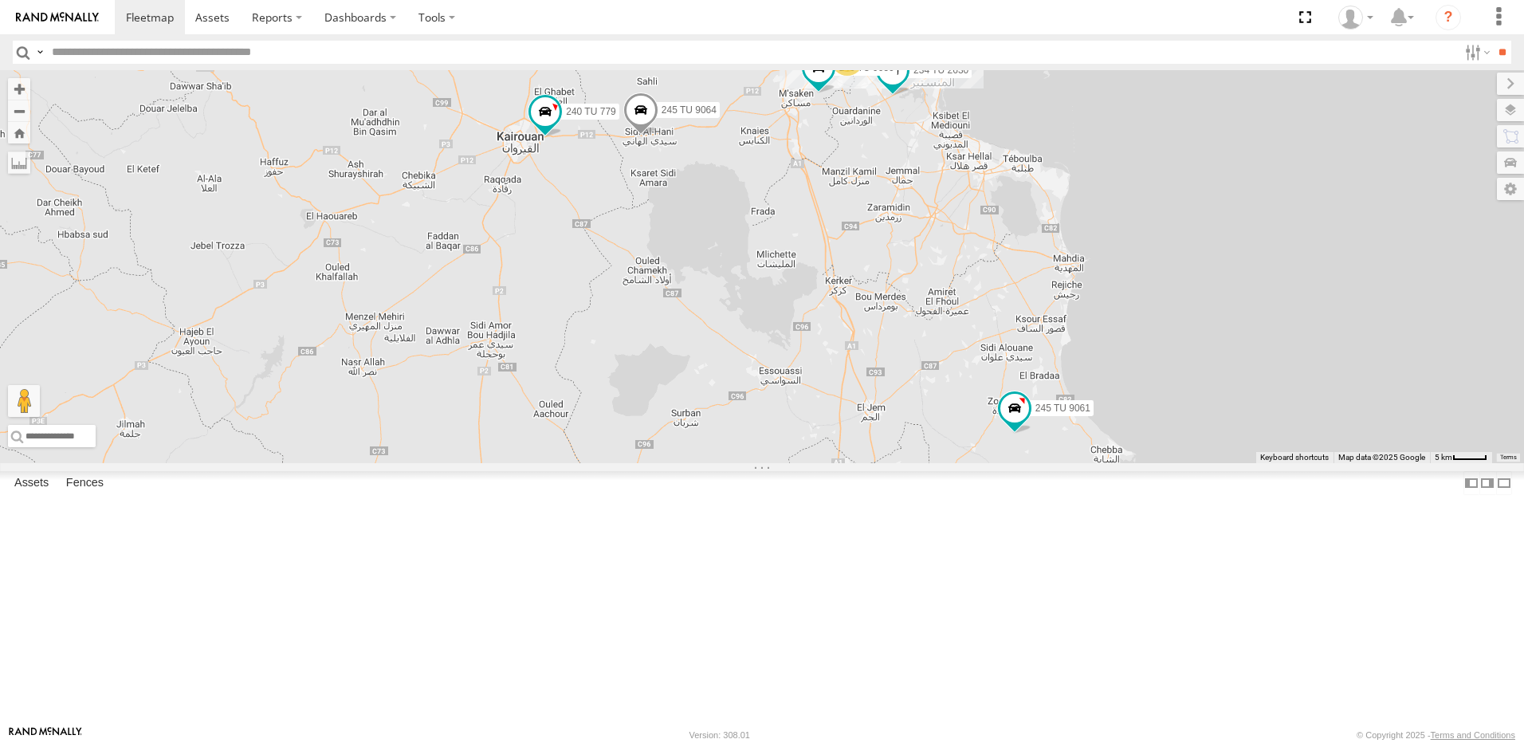
drag, startPoint x: 980, startPoint y: 559, endPoint x: 1092, endPoint y: 384, distance: 207.6
click at [1093, 385] on div "234 TU 2630 245 TU 9061 245 TU 9060 240 TU 779 245 TU 9064 245 TU 9059 5 4" at bounding box center [762, 266] width 1524 height 393
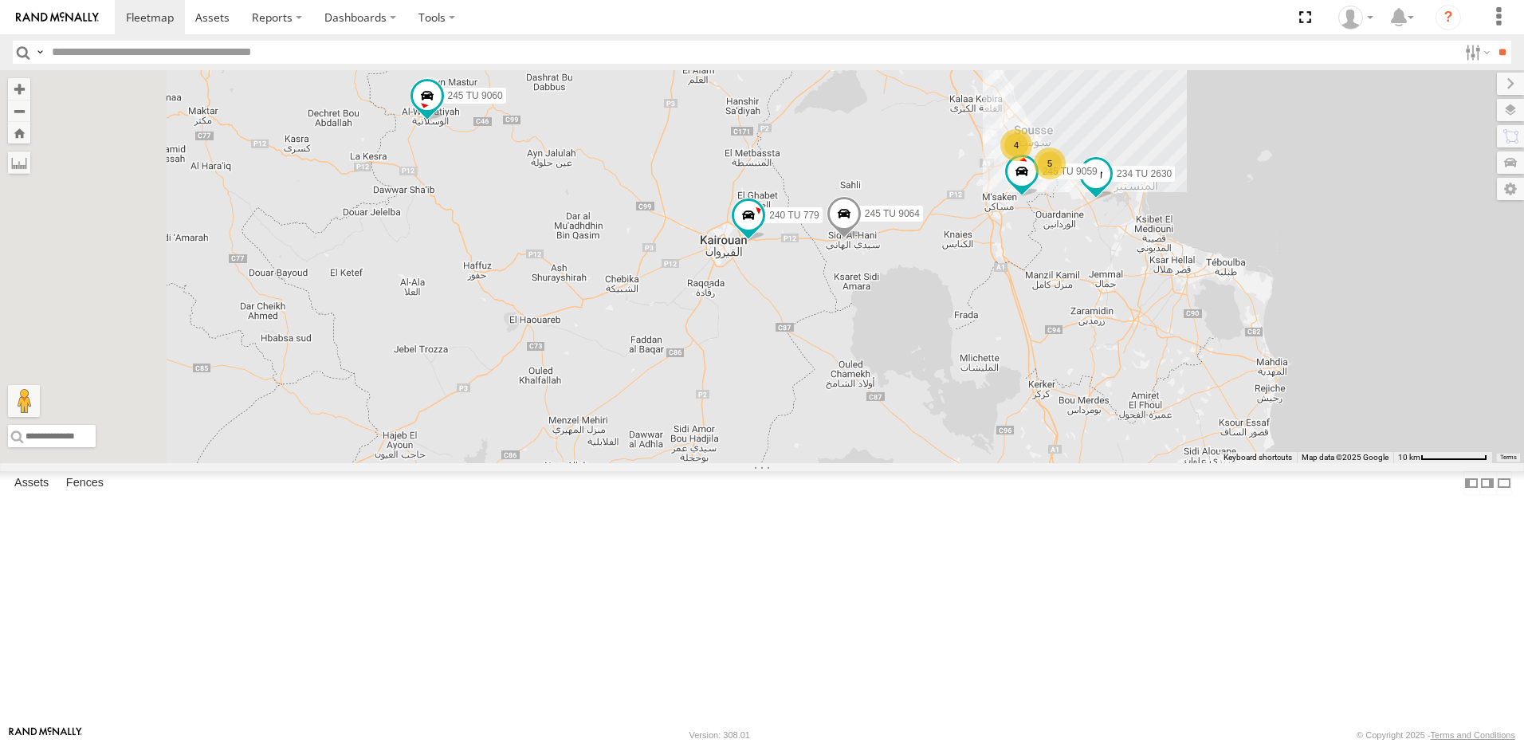
drag, startPoint x: 763, startPoint y: 446, endPoint x: 964, endPoint y: 543, distance: 222.8
click at [968, 463] on div "234 TU 2630 245 TU 9061 245 TU 9060 240 TU 779 245 TU 9064 245 TU 9059 5 4" at bounding box center [762, 266] width 1524 height 393
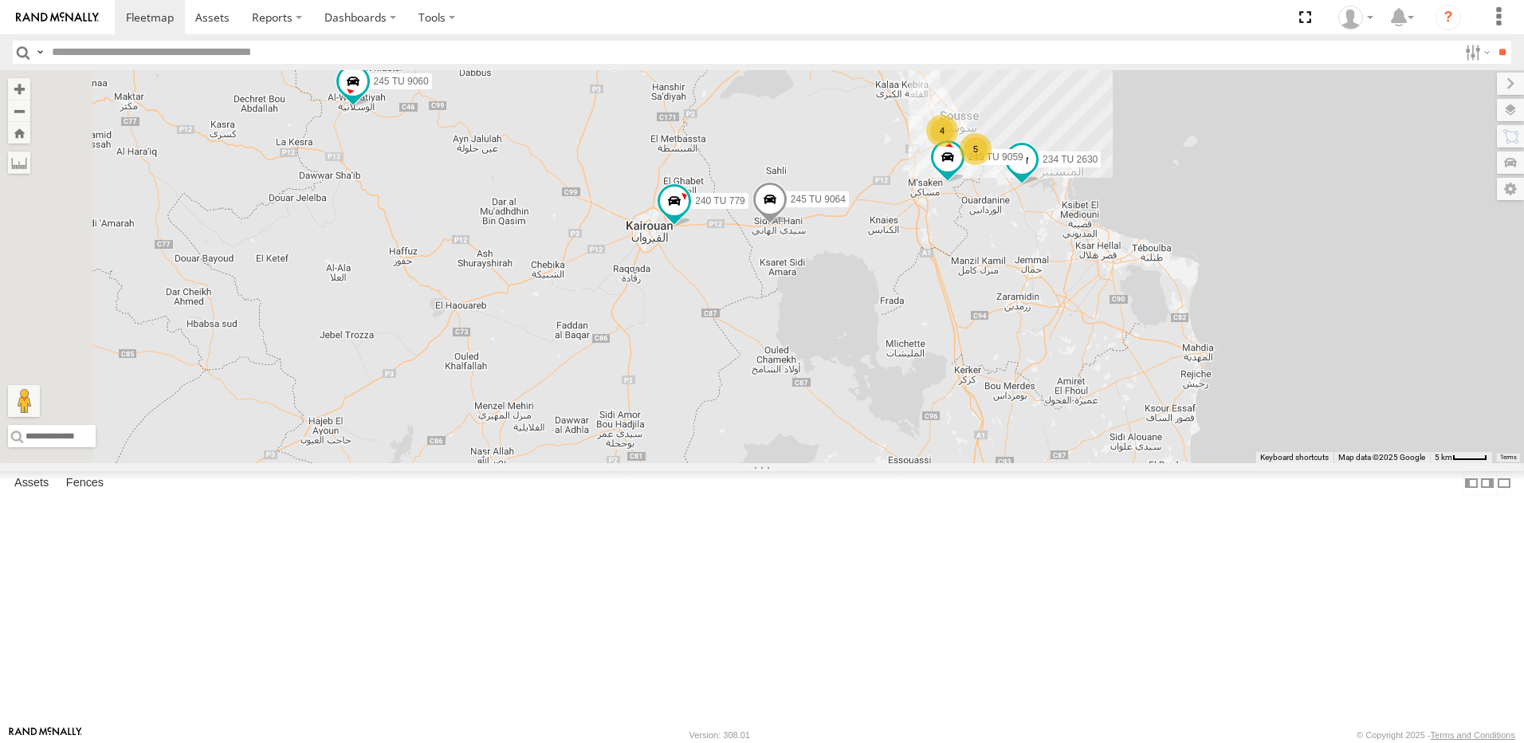
drag, startPoint x: 1024, startPoint y: 454, endPoint x: 953, endPoint y: 447, distance: 71.3
click at [953, 447] on div "234 TU 2630 245 TU 9061 245 TU 9060 240 TU 779 245 TU 9064 245 TU 9059 5 4" at bounding box center [762, 266] width 1524 height 393
